Goal: Check status: Check status

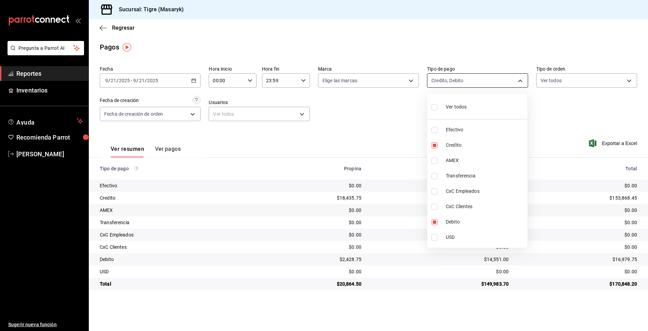
click at [521, 82] on body "Pregunta a Parrot AI Reportes Inventarios Ayuda Recomienda Parrot Tigre Masaryk…" at bounding box center [324, 165] width 648 height 331
click at [435, 105] on input "checkbox" at bounding box center [434, 107] width 6 height 6
checkbox input "true"
type input "68cfb1b9-f6b2-44be-9d19-cf144159f8e2,563f51c4-7c0d-43b6-837e-e895ac41548e,d9472…"
checkbox input "true"
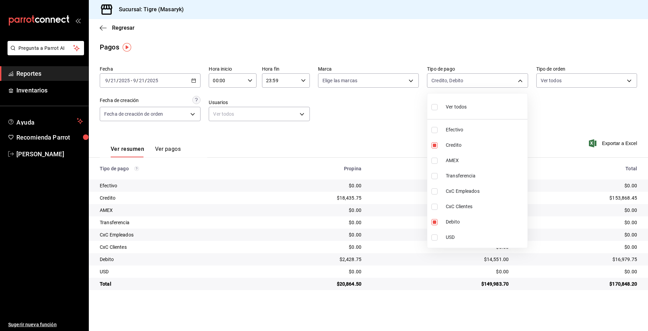
checkbox input "true"
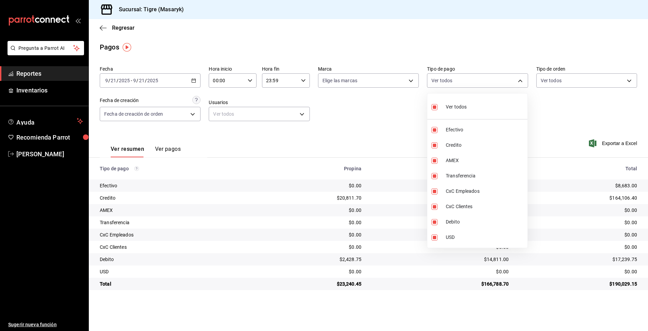
click at [560, 137] on div at bounding box center [324, 165] width 648 height 331
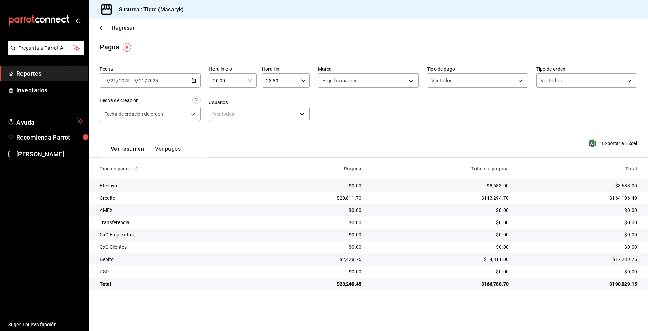
click at [248, 80] on \(Stroke\) "button" at bounding box center [250, 80] width 4 height 2
click at [220, 115] on span "01" at bounding box center [220, 114] width 13 height 5
type input "01:00"
click at [351, 120] on div at bounding box center [324, 165] width 648 height 331
click at [517, 82] on body "Pregunta a Parrot AI Reportes Inventarios Ayuda Recomienda Parrot Tigre Masaryk…" at bounding box center [324, 165] width 648 height 331
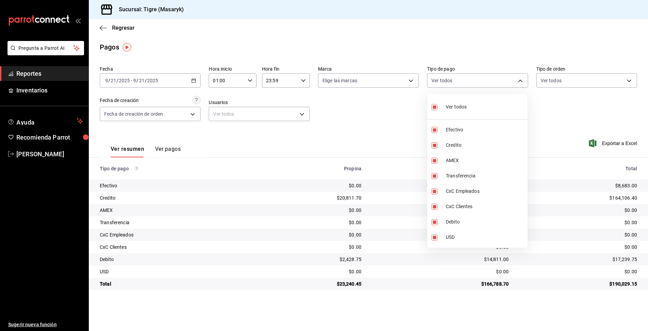
click at [434, 108] on input "checkbox" at bounding box center [434, 107] width 6 height 6
checkbox input "false"
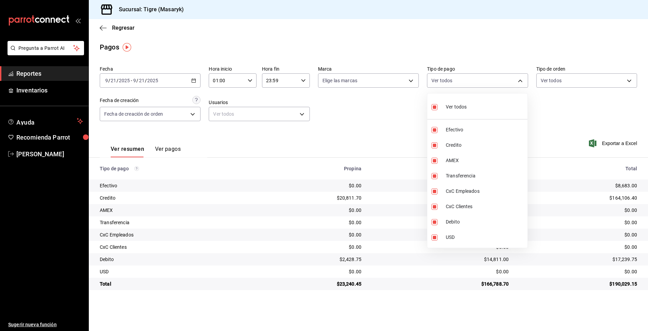
checkbox input "false"
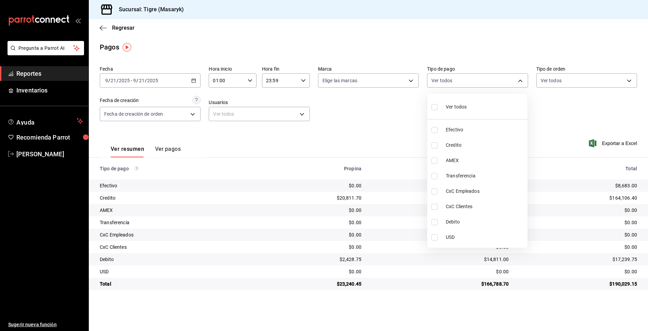
click at [434, 108] on input "checkbox" at bounding box center [434, 107] width 6 height 6
checkbox input "true"
type input "68cfb1b9-f6b2-44be-9d19-cf144159f8e2,563f51c4-7c0d-43b6-837e-e895ac41548e,d9472…"
checkbox input "true"
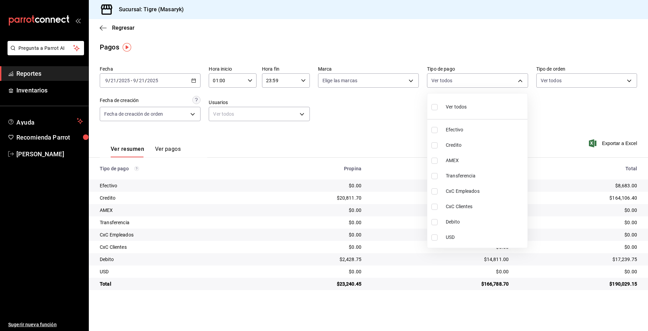
checkbox input "true"
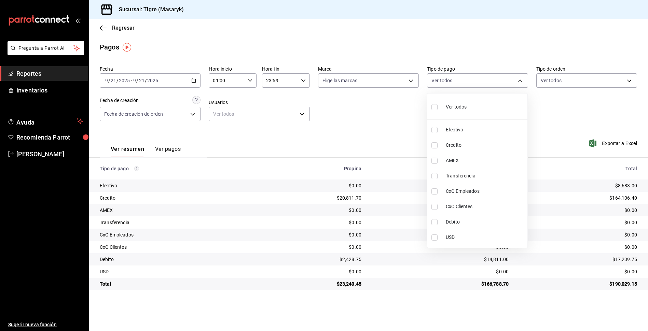
checkbox input "true"
click at [589, 135] on div at bounding box center [324, 165] width 648 height 331
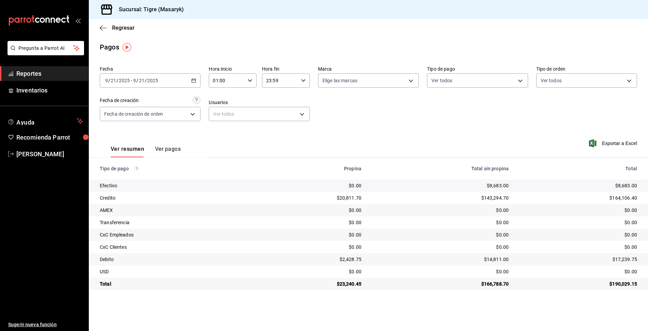
click at [250, 83] on icon "button" at bounding box center [250, 80] width 5 height 5
click at [221, 117] on button "02" at bounding box center [220, 115] width 21 height 14
click at [249, 81] on div at bounding box center [324, 165] width 648 height 331
click at [249, 81] on \(Stroke\) "button" at bounding box center [250, 80] width 4 height 2
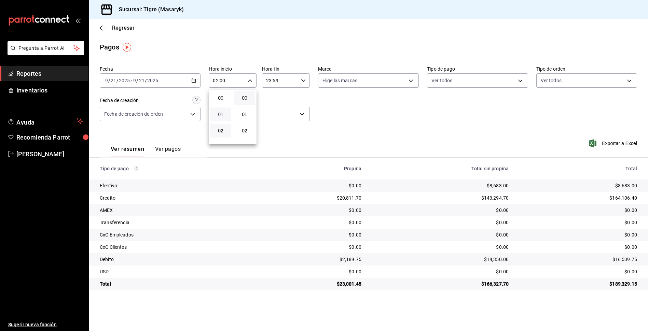
click at [223, 116] on span "01" at bounding box center [220, 114] width 13 height 5
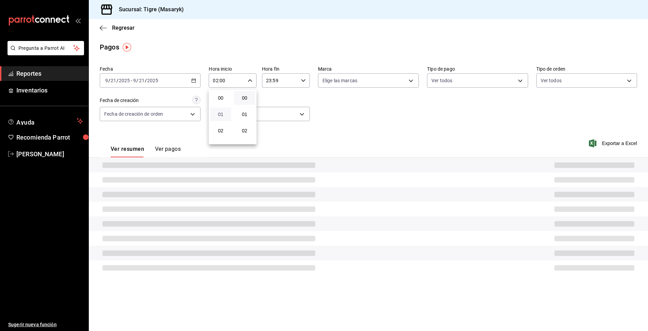
type input "01:00"
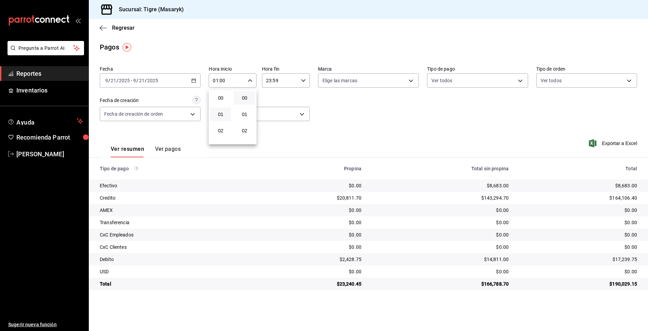
click at [295, 80] on div at bounding box center [324, 165] width 648 height 331
click at [302, 81] on icon "button" at bounding box center [303, 80] width 5 height 5
click at [276, 136] on span "23" at bounding box center [273, 135] width 13 height 5
click at [523, 83] on div at bounding box center [324, 165] width 648 height 331
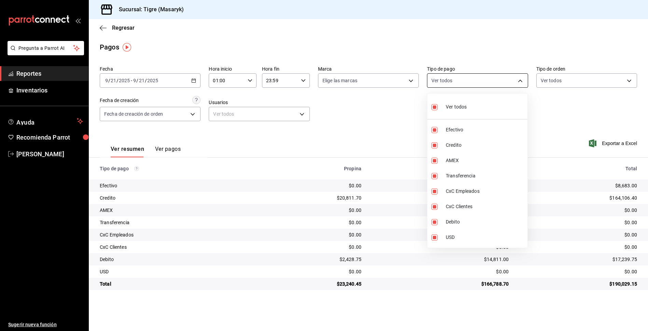
click at [522, 82] on body "Pregunta a Parrot AI Reportes Inventarios Ayuda Recomienda Parrot Tigre Masaryk…" at bounding box center [324, 165] width 648 height 331
click at [434, 103] on label at bounding box center [435, 107] width 9 height 10
click at [434, 104] on input "checkbox" at bounding box center [434, 107] width 6 height 6
checkbox input "true"
type input "68cfb1b9-f6b2-44be-9d19-cf144159f8e2,563f51c4-7c0d-43b6-837e-e895ac41548e,d9472…"
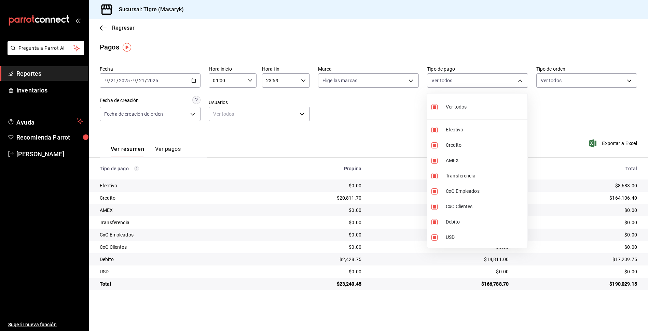
checkbox input "true"
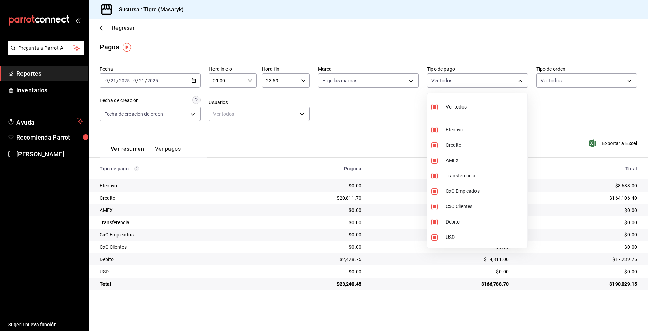
checkbox input "true"
click at [433, 108] on input "checkbox" at bounding box center [434, 107] width 6 height 6
checkbox input "false"
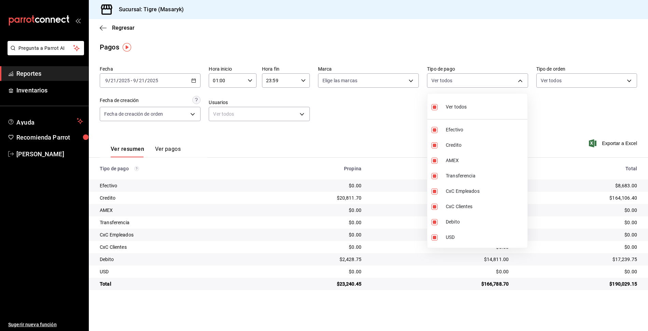
checkbox input "false"
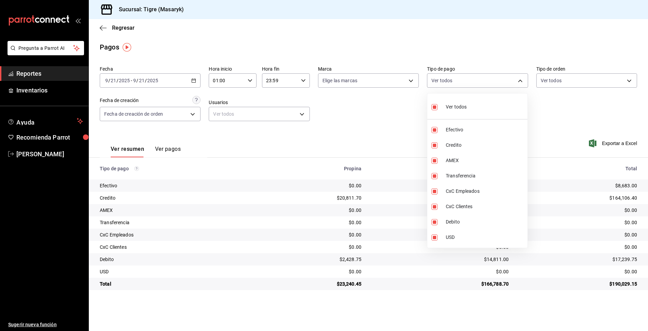
checkbox input "false"
click at [435, 143] on input "checkbox" at bounding box center [434, 145] width 6 height 6
checkbox input "true"
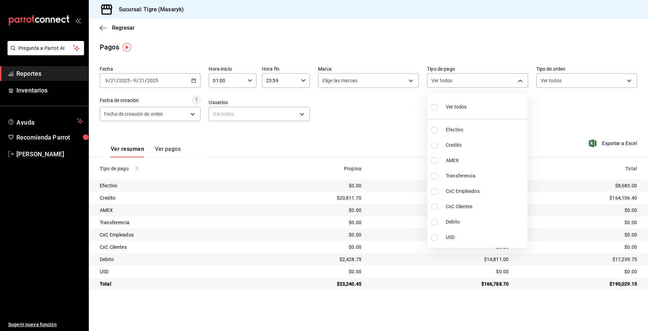
type input "563f51c4-7c0d-43b6-837e-e895ac41548e"
click at [437, 221] on input "checkbox" at bounding box center [434, 222] width 6 height 6
checkbox input "true"
type input "563f51c4-7c0d-43b6-837e-e895ac41548e,a8f1af16-94e3-41ee-854d-4aaa38aa7ebf"
click at [407, 140] on div at bounding box center [324, 165] width 648 height 331
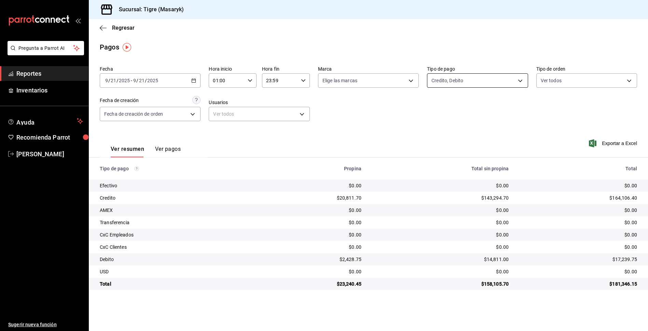
click at [523, 83] on body "Pregunta a Parrot AI Reportes Inventarios Ayuda Recomienda Parrot Tigre [PERSON…" at bounding box center [324, 165] width 648 height 331
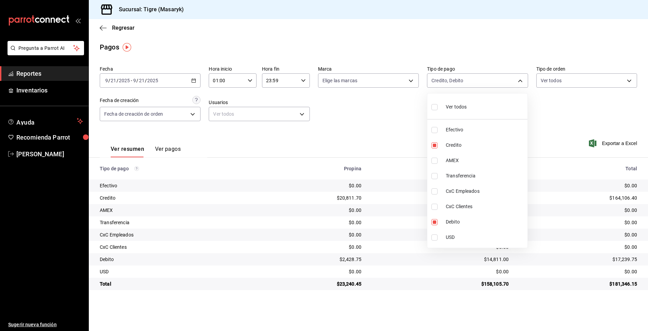
click at [436, 107] on input "checkbox" at bounding box center [434, 107] width 6 height 6
checkbox input "true"
type input "68cfb1b9-f6b2-44be-9d19-cf144159f8e2,563f51c4-7c0d-43b6-837e-e895ac41548e,d9472…"
checkbox input "true"
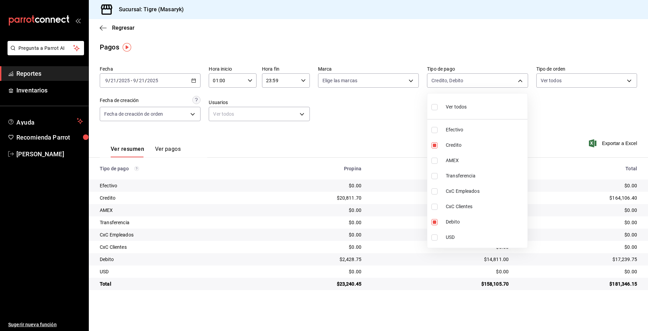
checkbox input "true"
click at [520, 80] on div at bounding box center [324, 165] width 648 height 331
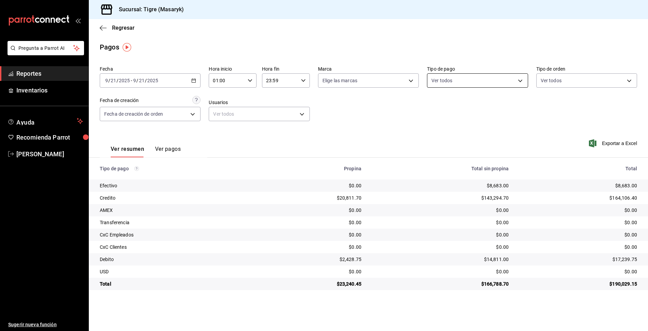
click at [521, 79] on body "Pregunta a Parrot AI Reportes Inventarios Ayuda Recomienda Parrot Tigre Masaryk…" at bounding box center [324, 165] width 648 height 331
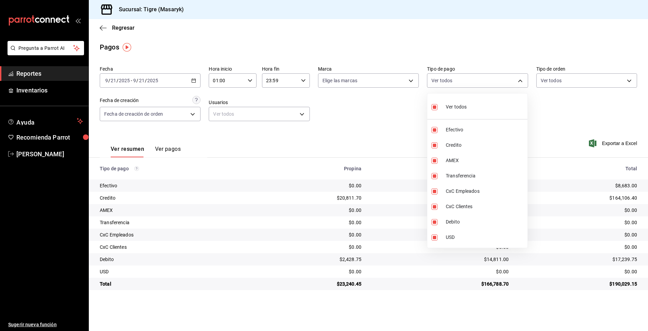
click at [437, 105] on input "checkbox" at bounding box center [434, 107] width 6 height 6
checkbox input "false"
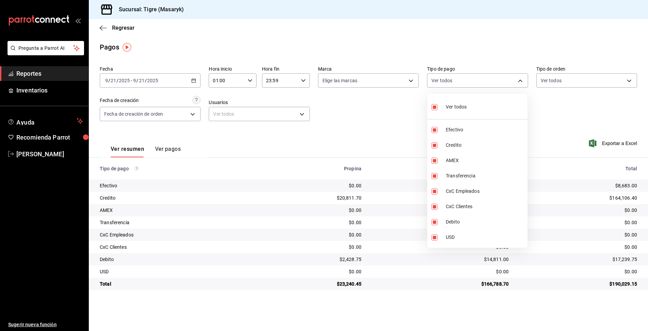
checkbox input "false"
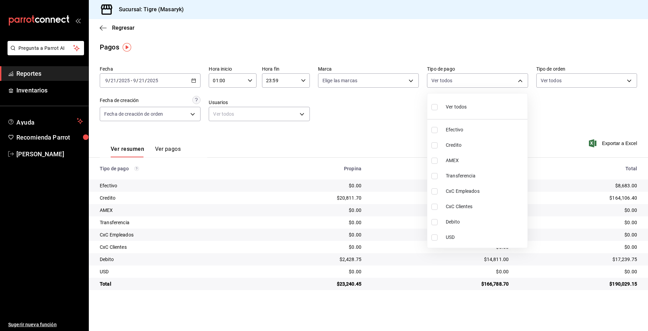
click at [434, 142] on input "checkbox" at bounding box center [434, 145] width 6 height 6
checkbox input "true"
type input "563f51c4-7c0d-43b6-837e-e895ac41548e"
click at [436, 221] on input "checkbox" at bounding box center [434, 222] width 6 height 6
checkbox input "true"
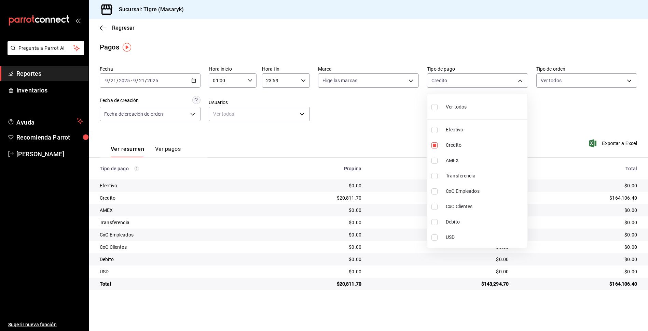
type input "563f51c4-7c0d-43b6-837e-e895ac41548e,a8f1af16-94e3-41ee-854d-4aaa38aa7ebf"
click at [365, 96] on div at bounding box center [324, 165] width 648 height 331
